Goal: Information Seeking & Learning: Learn about a topic

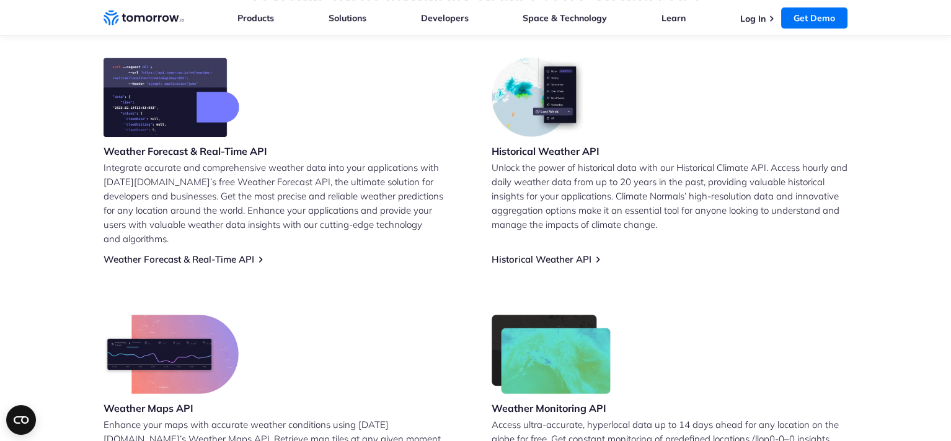
scroll to position [511, 0]
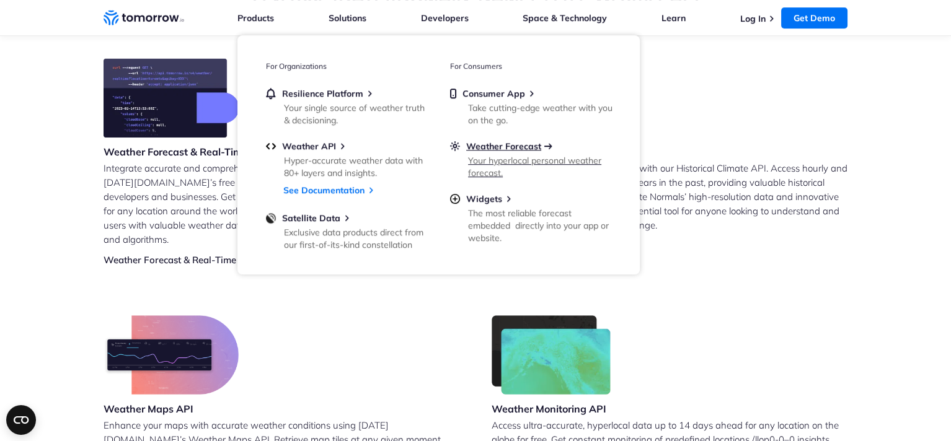
click at [490, 143] on span "Weather Forecast" at bounding box center [503, 146] width 75 height 11
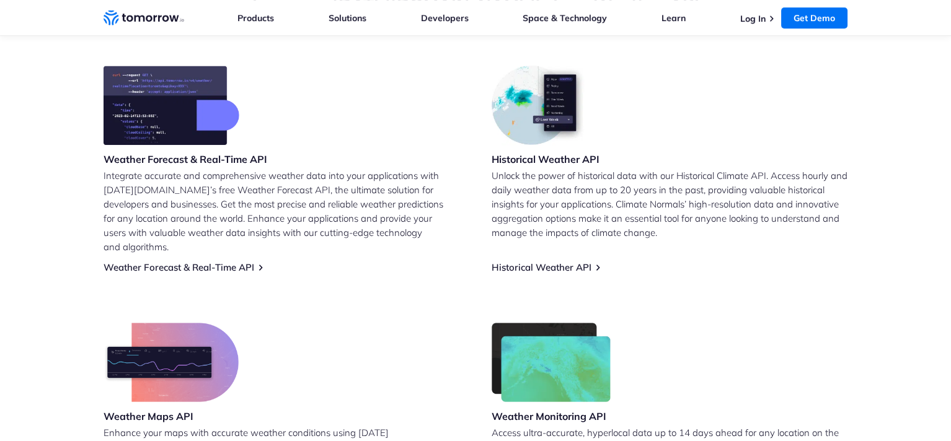
scroll to position [500, 0]
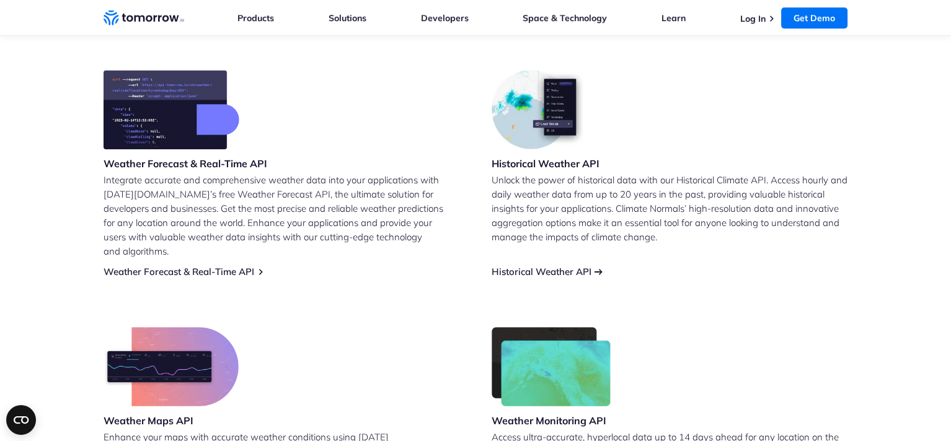
click at [545, 266] on link "Historical Weather API" at bounding box center [542, 272] width 100 height 12
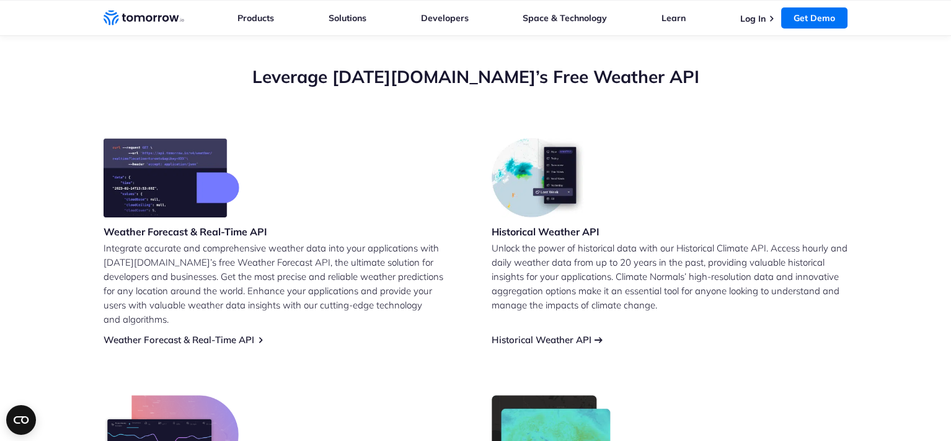
scroll to position [383, 0]
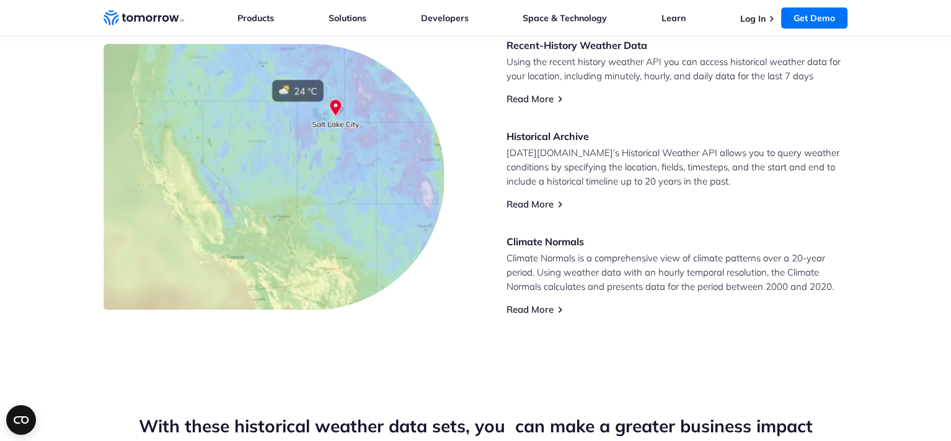
scroll to position [581, 0]
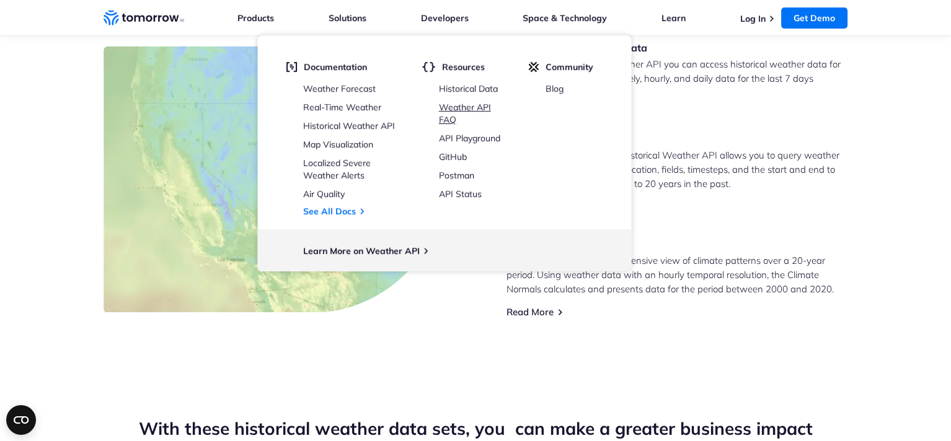
click at [450, 121] on link "Weather API FAQ" at bounding box center [465, 114] width 52 height 24
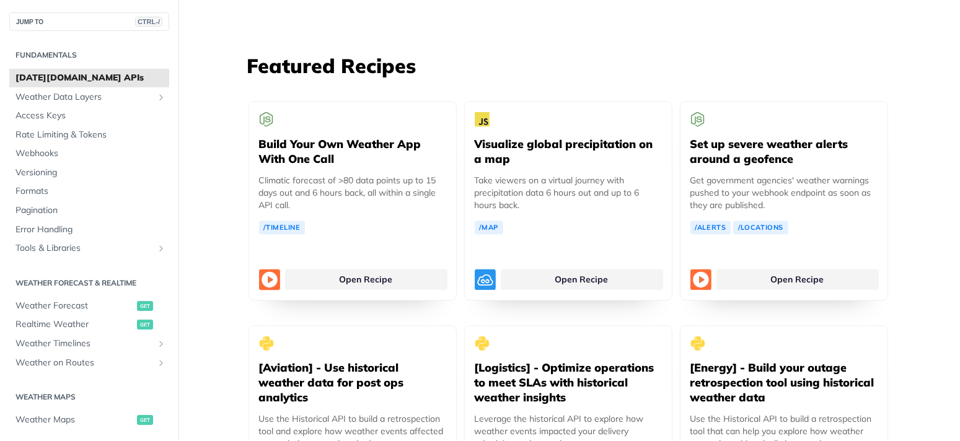
scroll to position [2273, 0]
